Goal: Book appointment/travel/reservation

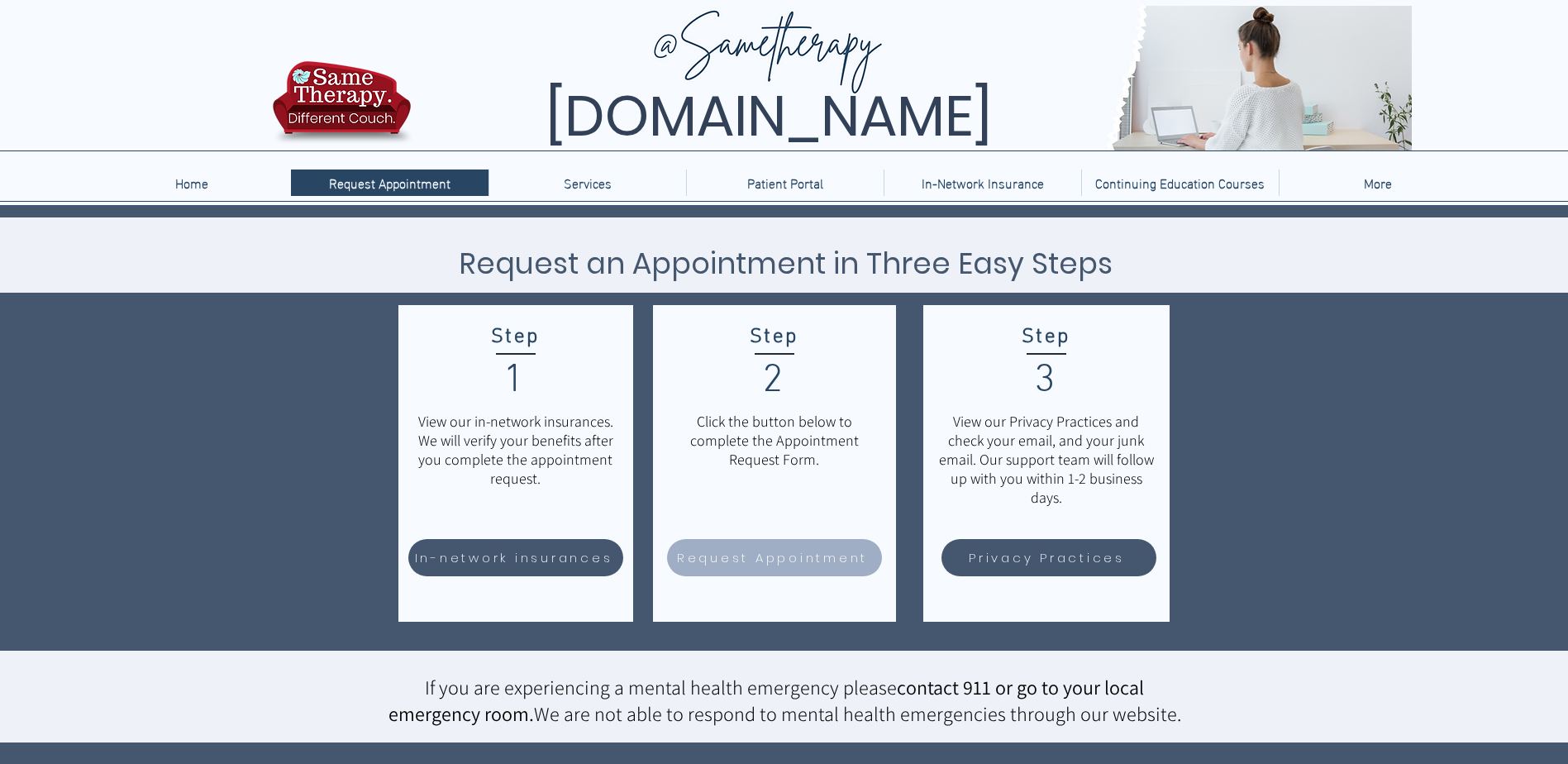
click at [795, 556] on span "Request Appointment" at bounding box center [772, 558] width 191 height 19
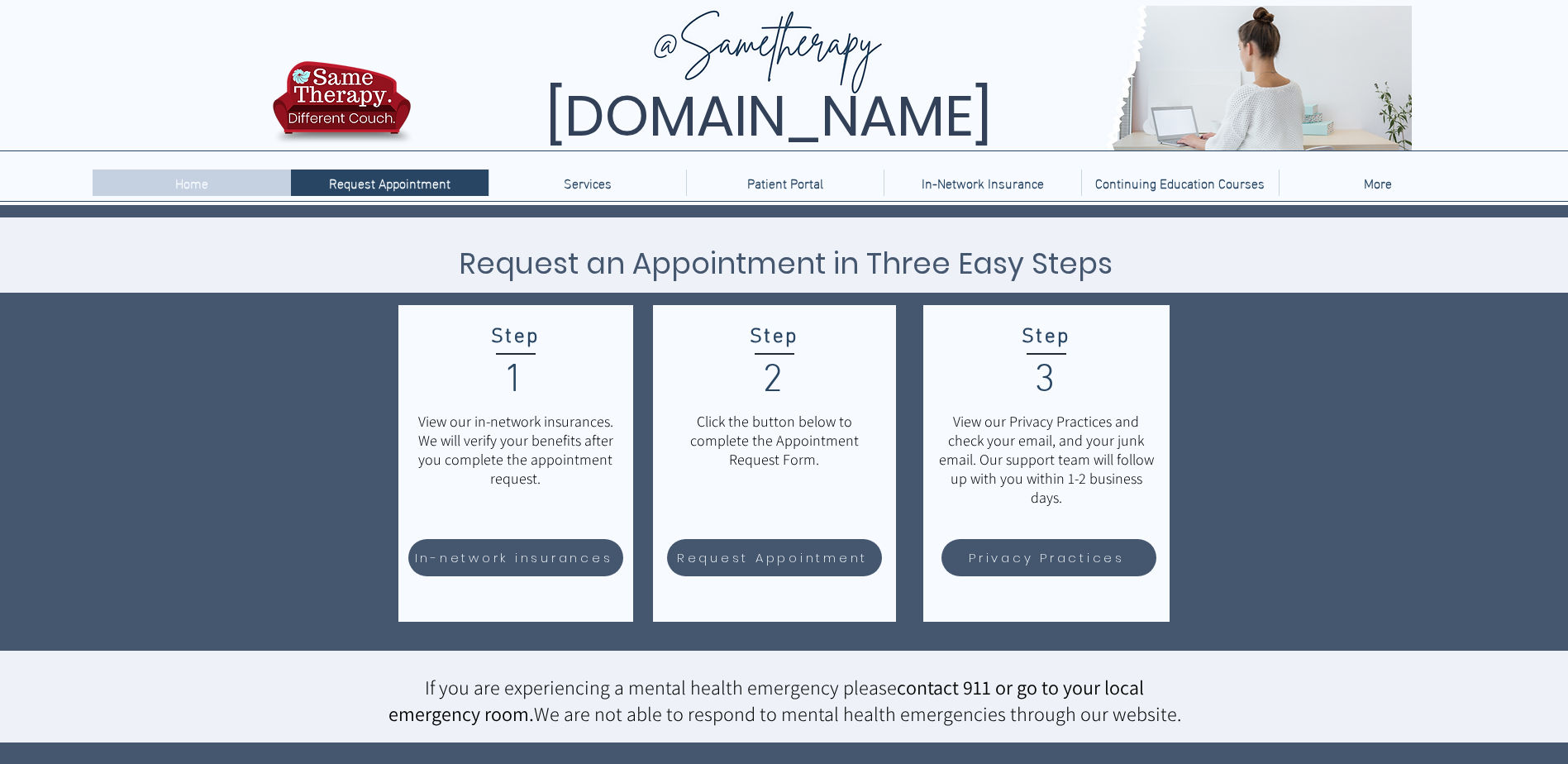
click at [165, 190] on div "Home" at bounding box center [192, 183] width 190 height 27
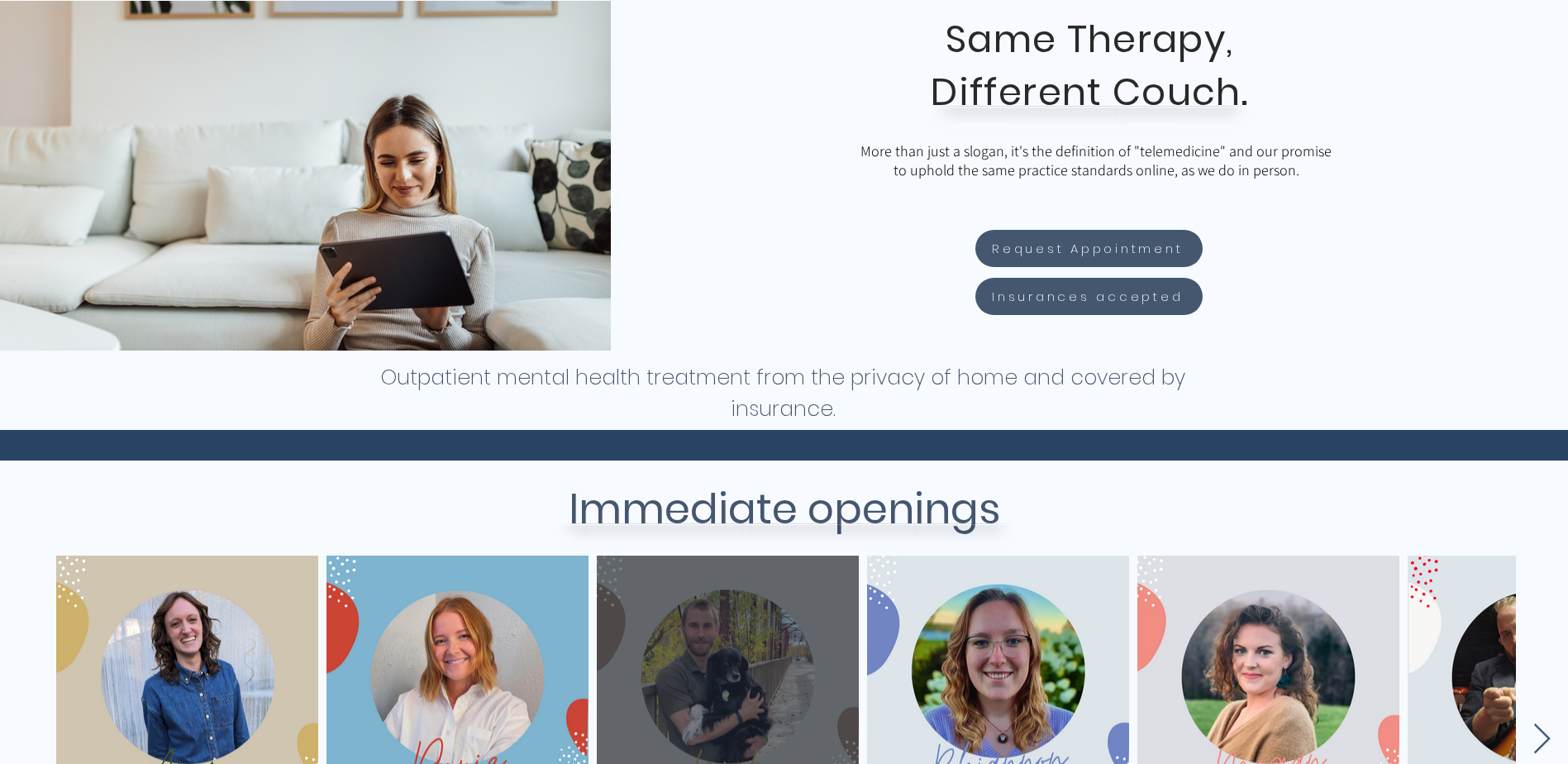
scroll to position [248, 0]
